Goal: Transaction & Acquisition: Purchase product/service

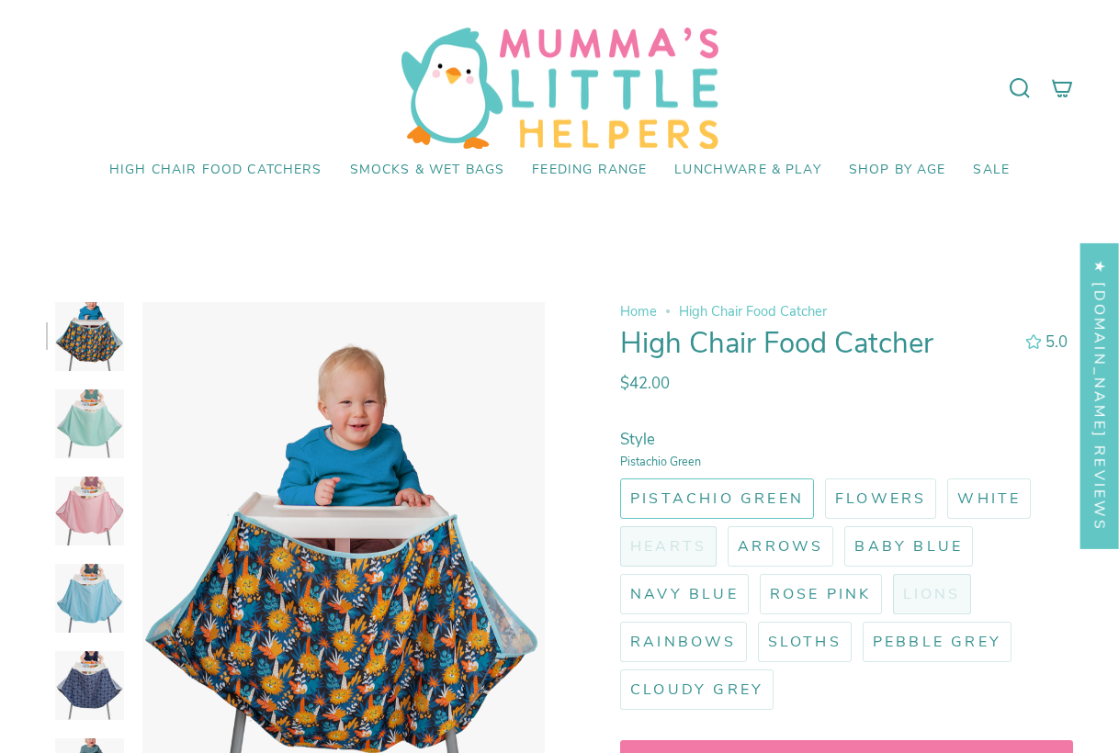
select select "pictures-first"
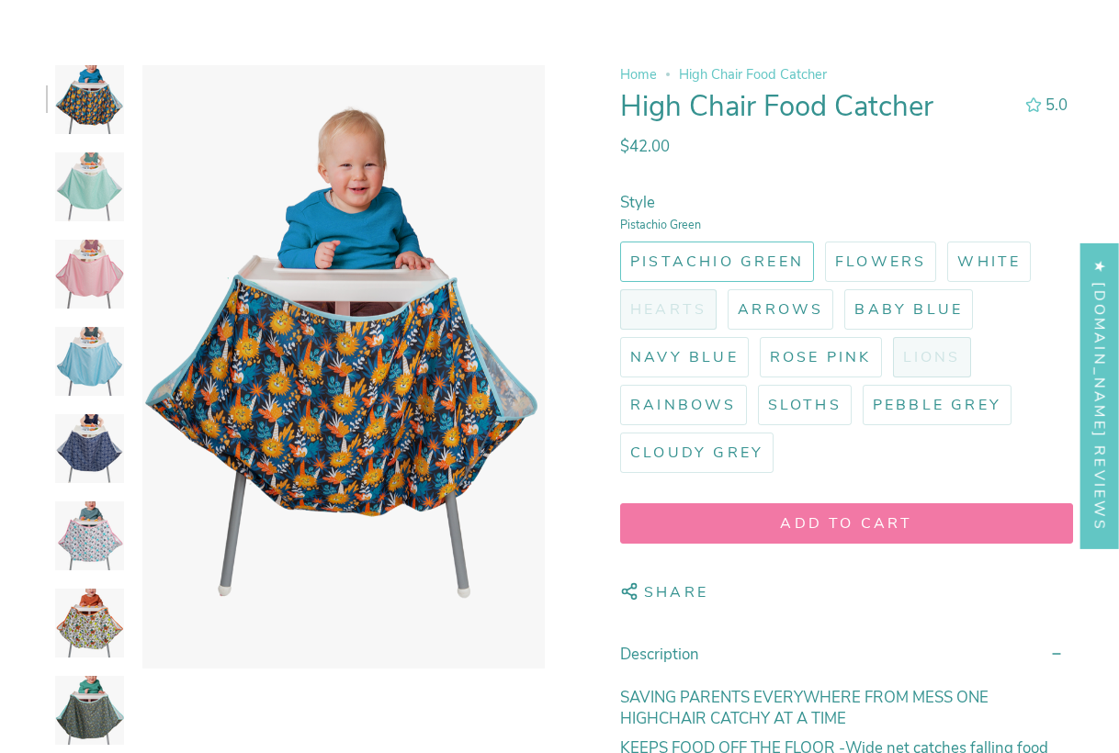
scroll to position [269, 0]
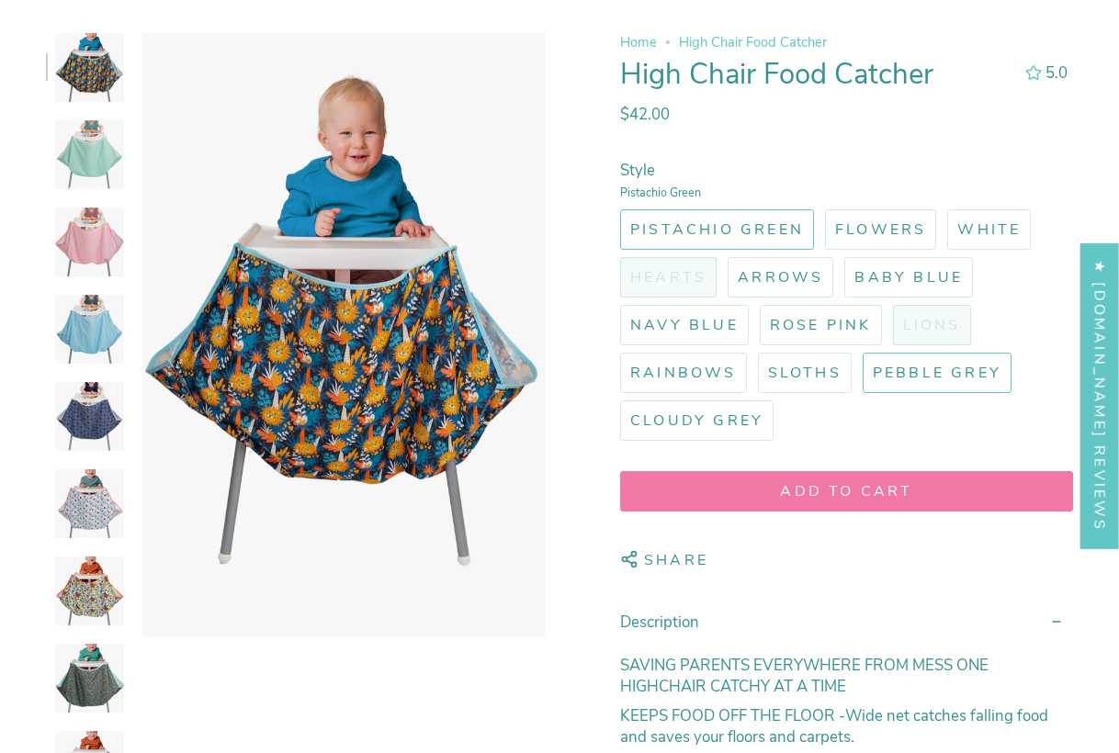
click at [965, 368] on span "Pebble Grey" at bounding box center [937, 373] width 129 height 20
click at [859, 349] on input "Pebble Grey" at bounding box center [859, 349] width 0 height 0
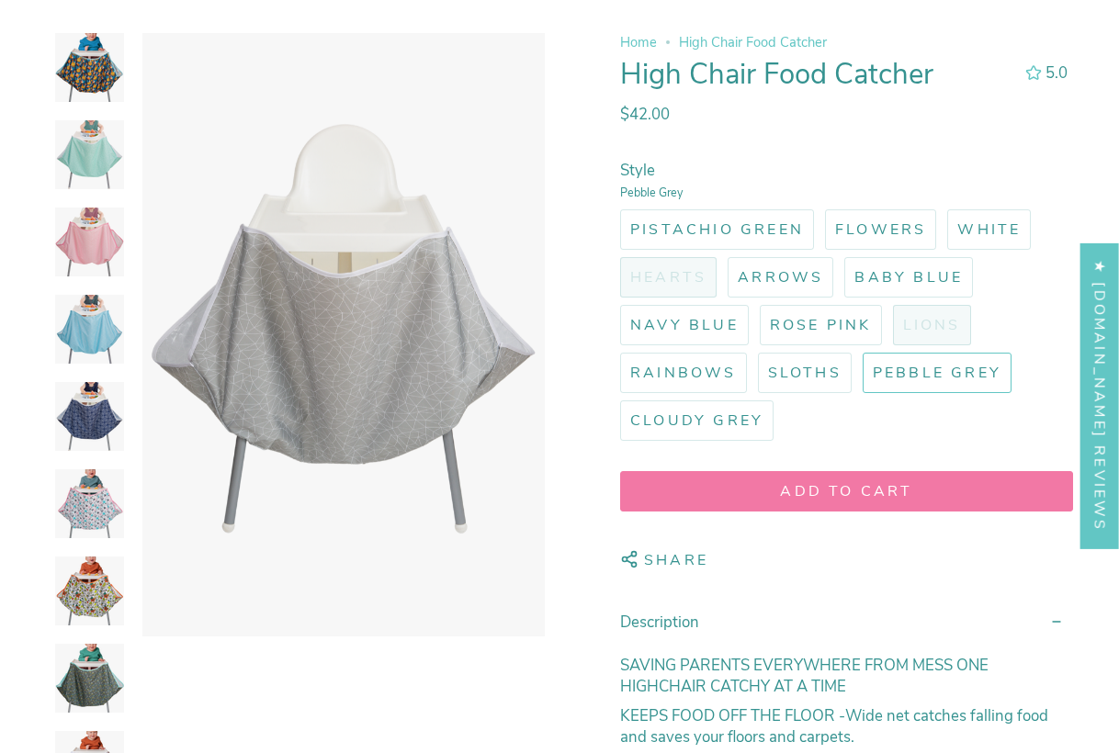
click at [80, 418] on img at bounding box center [89, 416] width 69 height 69
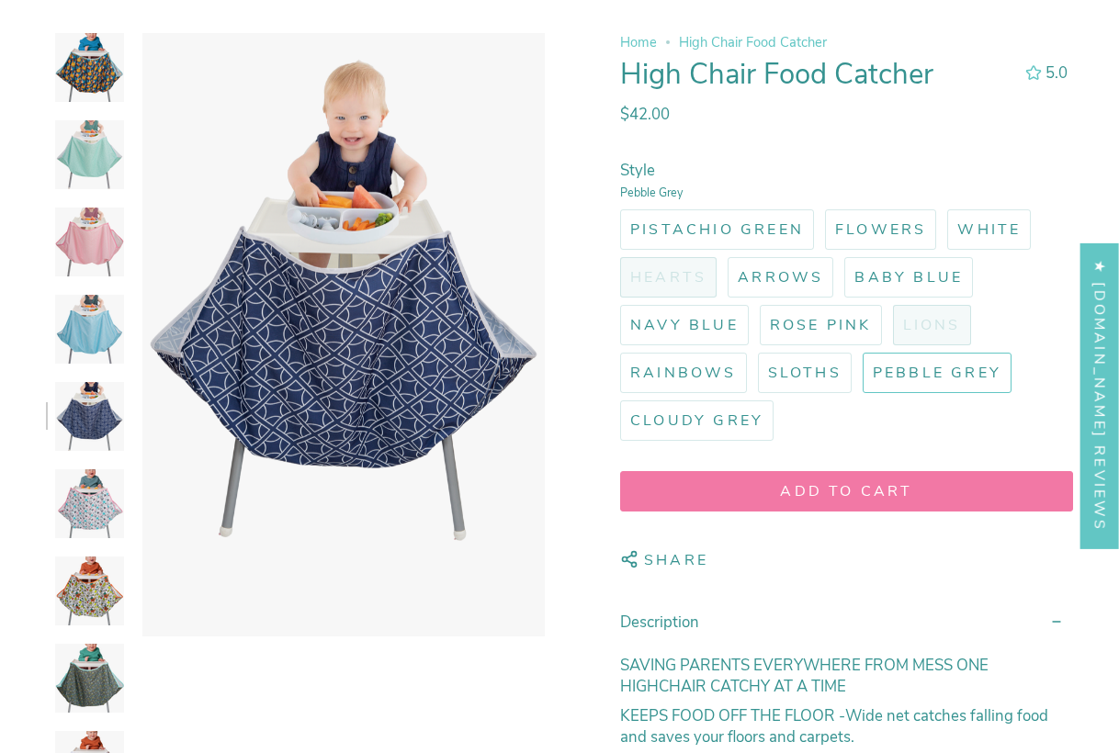
click at [86, 511] on img at bounding box center [89, 504] width 69 height 69
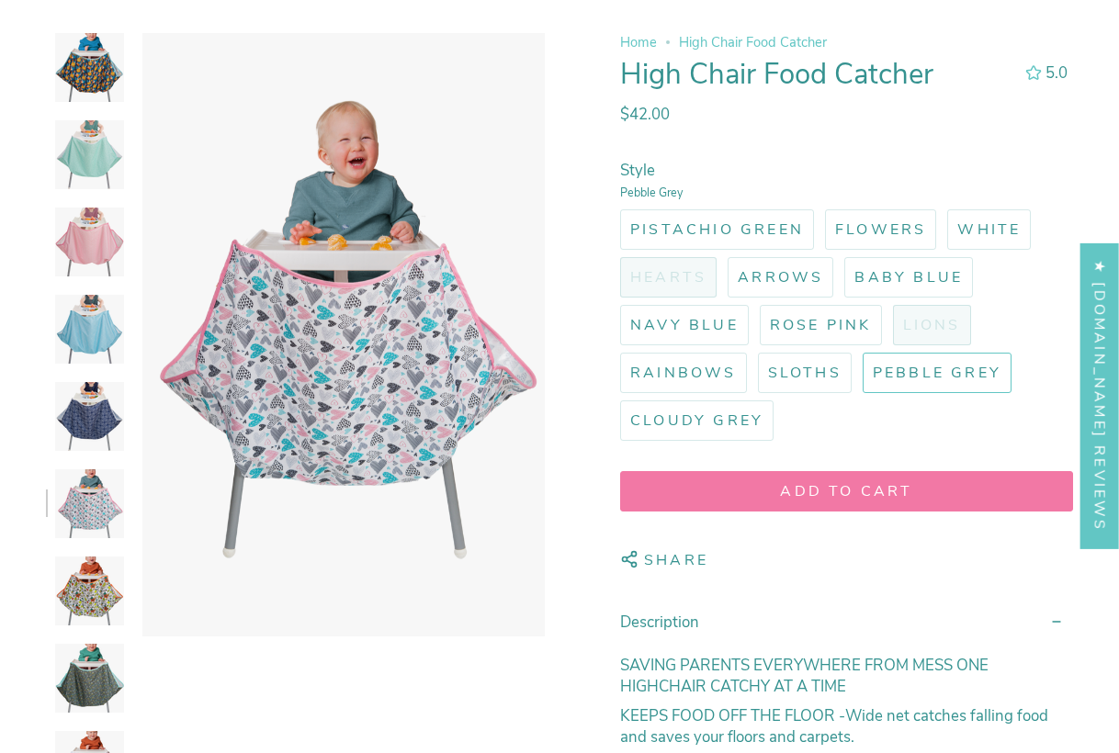
click at [91, 581] on img at bounding box center [89, 591] width 69 height 69
